Goal: Task Accomplishment & Management: Manage account settings

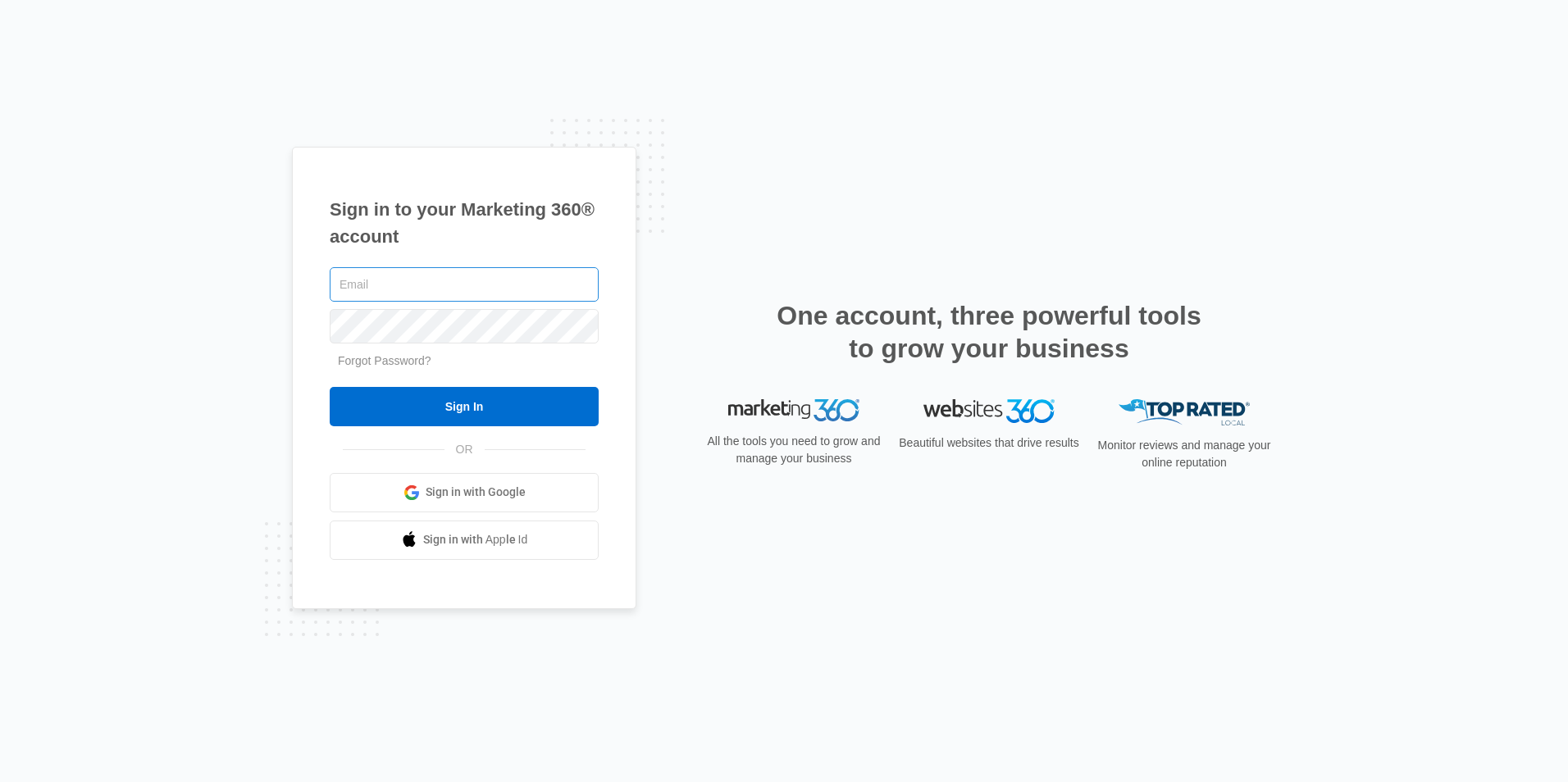
click at [531, 277] on input "text" at bounding box center [464, 284] width 269 height 34
click at [400, 284] on input "text" at bounding box center [464, 284] width 269 height 34
type input "paguardservices@gmail.com"
click at [330, 387] on input "Sign In" at bounding box center [464, 407] width 269 height 40
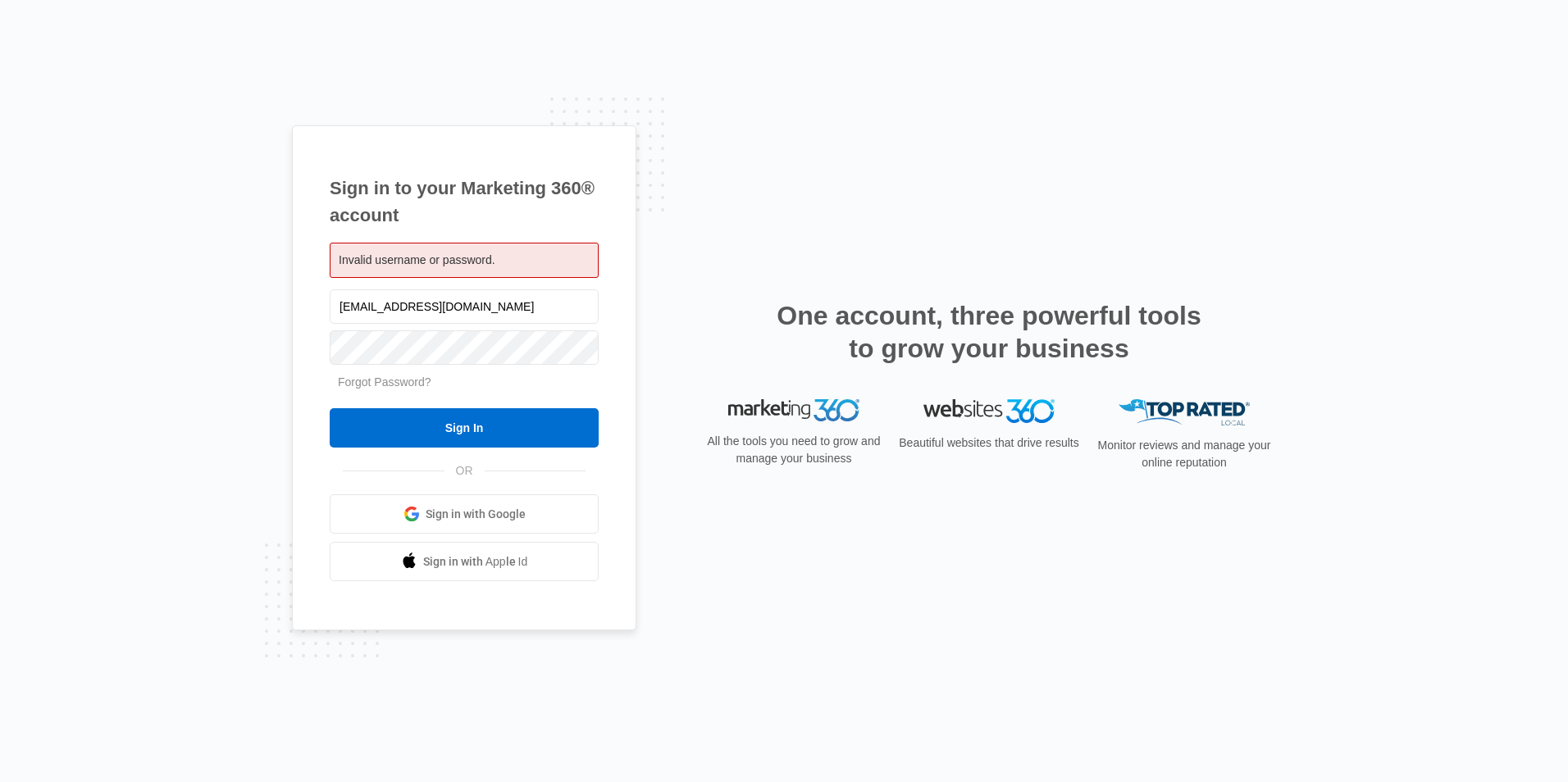
click at [523, 531] on link "Sign in with Google" at bounding box center [464, 514] width 269 height 40
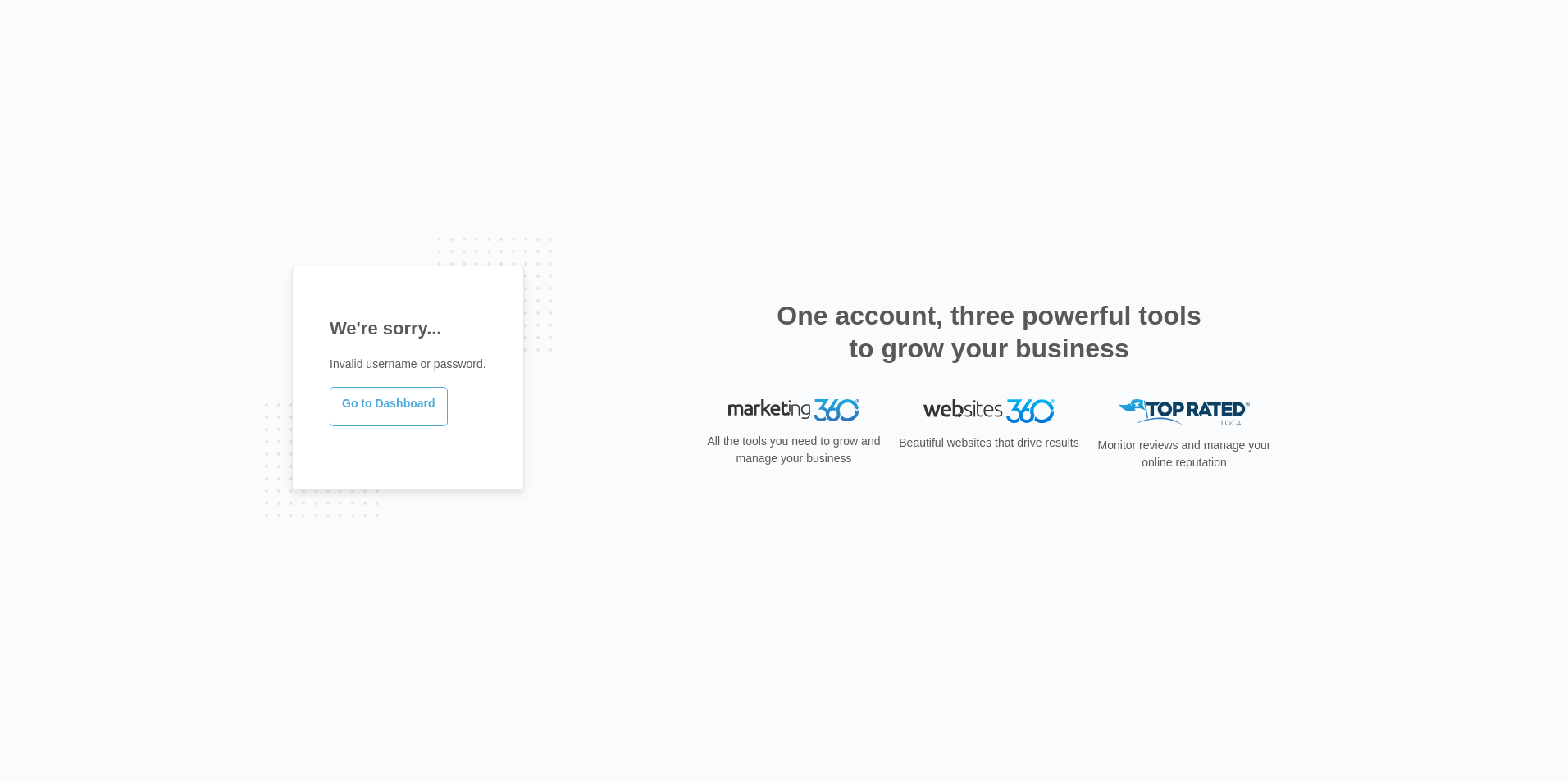
click at [351, 410] on link "Go to Dashboard" at bounding box center [389, 407] width 118 height 40
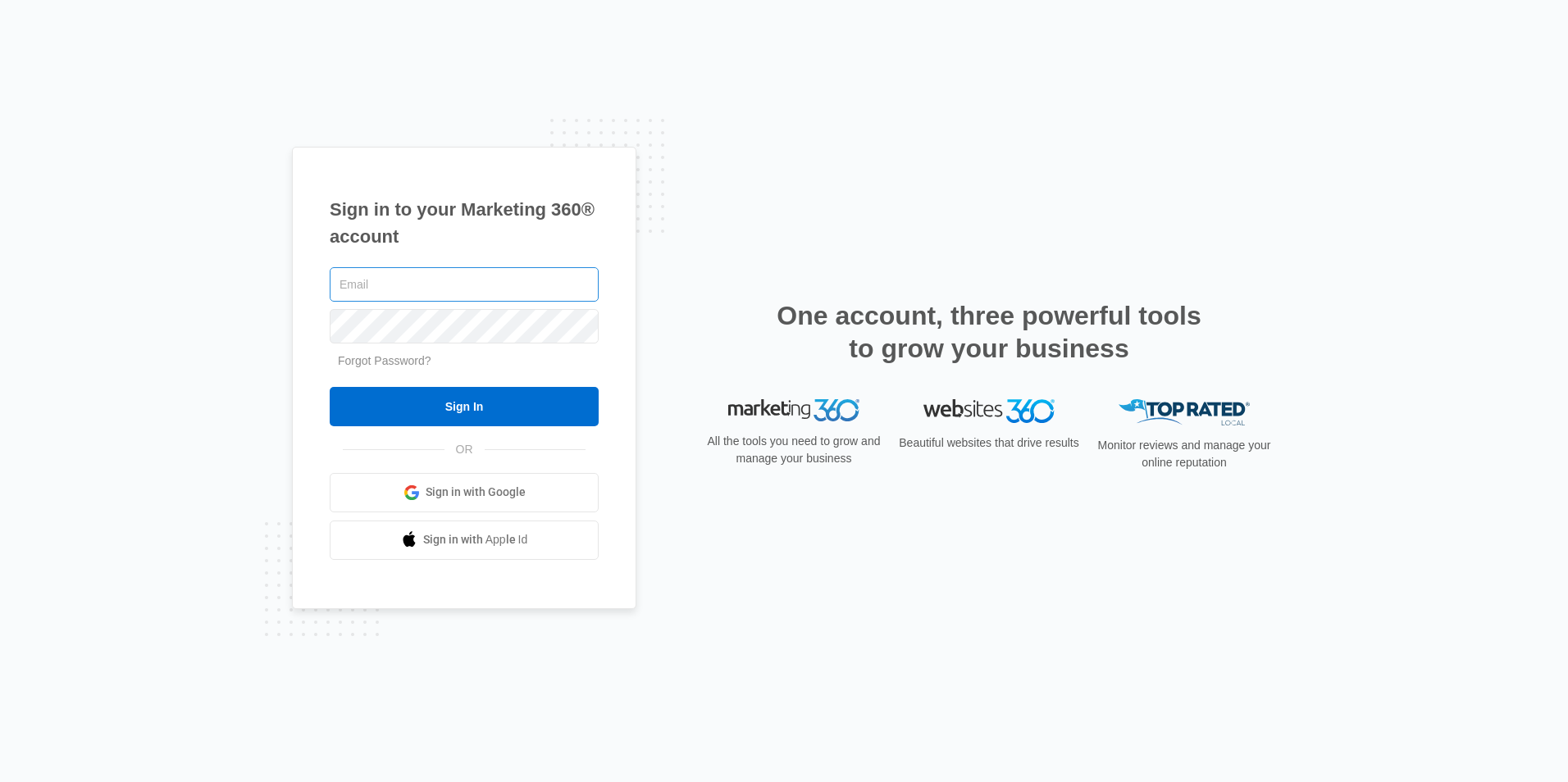
click at [408, 282] on input "text" at bounding box center [464, 284] width 269 height 34
click at [811, 279] on div "Sign in to your Marketing 360® account Paguard Forgot Password? Sign In OR Sign…" at bounding box center [784, 390] width 985 height 488
click at [122, 289] on div "Sign in to your Marketing 360® account Paguard Forgot Password? Sign In OR" at bounding box center [784, 391] width 1568 height 782
click at [445, 282] on input "Paguard" at bounding box center [464, 284] width 269 height 34
type input "[EMAIL_ADDRESS][DOMAIN_NAME]"
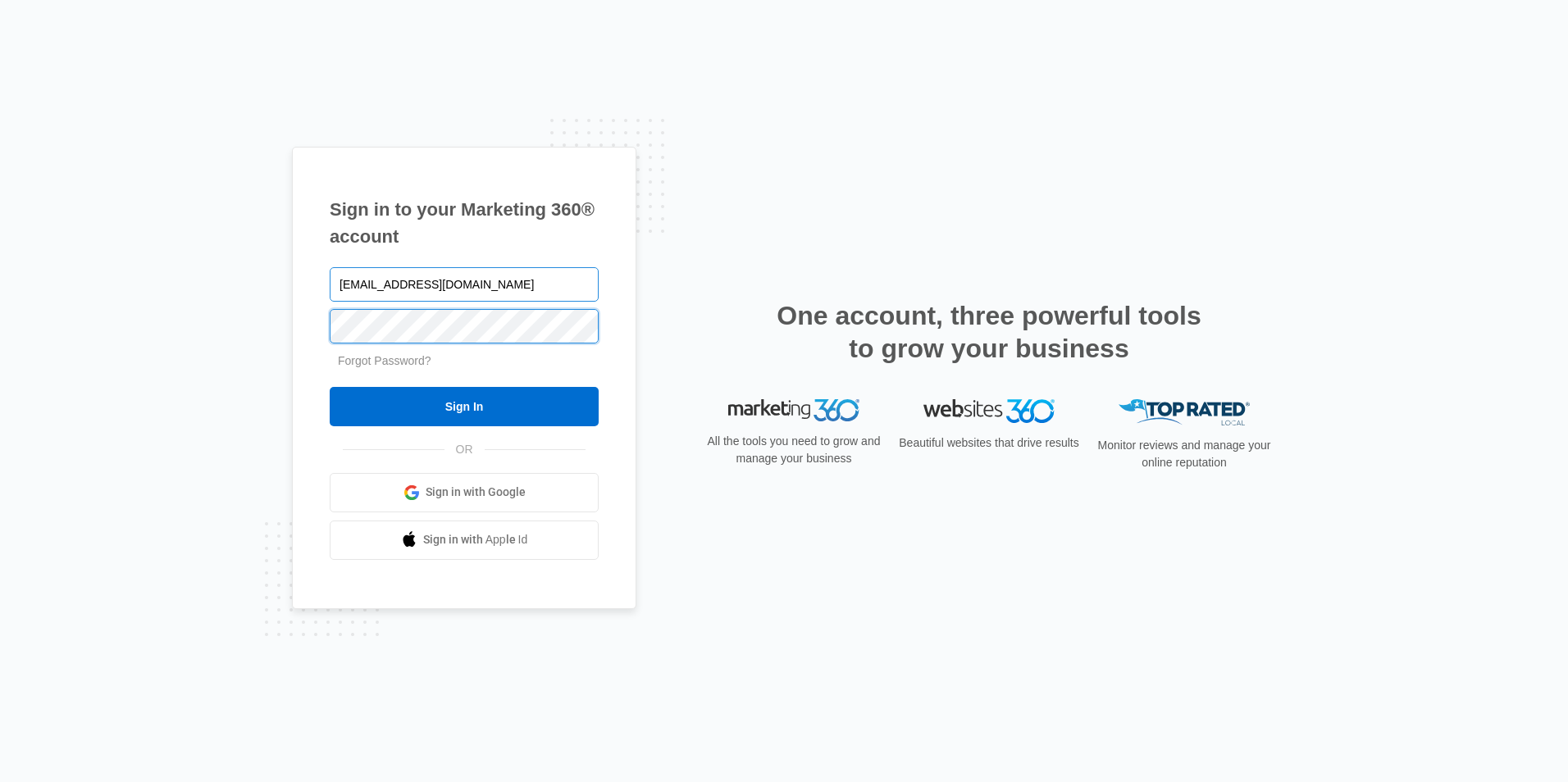
click at [330, 387] on input "Sign In" at bounding box center [464, 407] width 269 height 40
